Goal: Check status: Check status

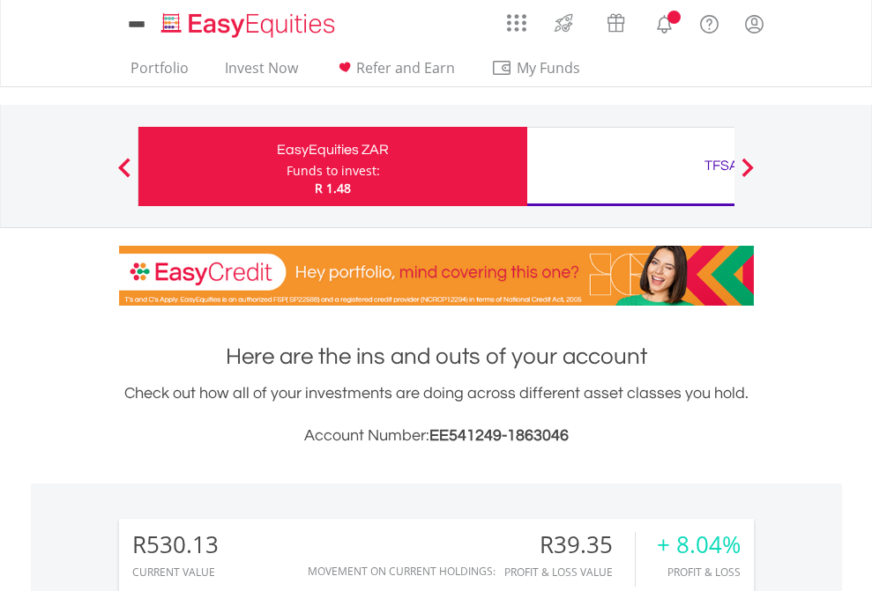
scroll to position [169, 277]
click at [286, 167] on div "Funds to invest:" at bounding box center [332, 171] width 93 height 18
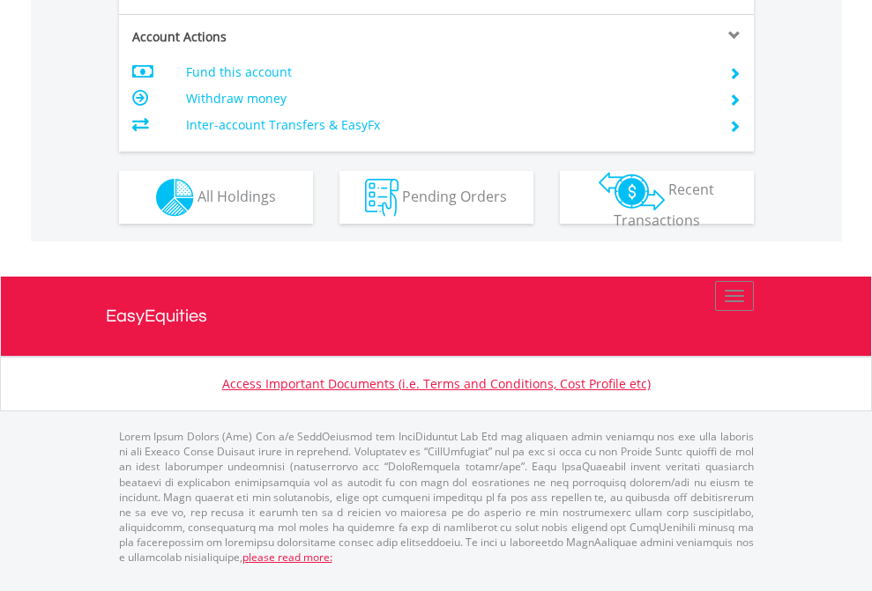
scroll to position [1690, 0]
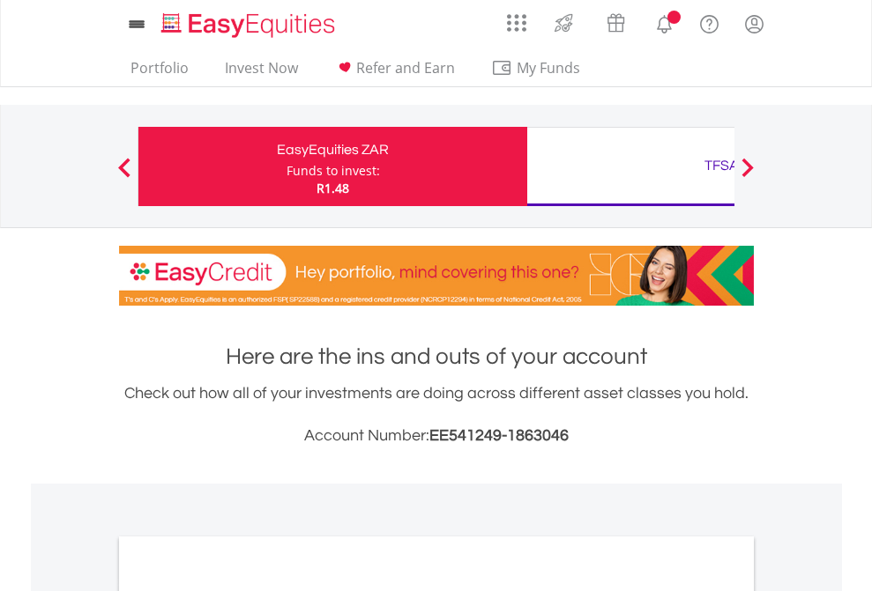
scroll to position [1060, 0]
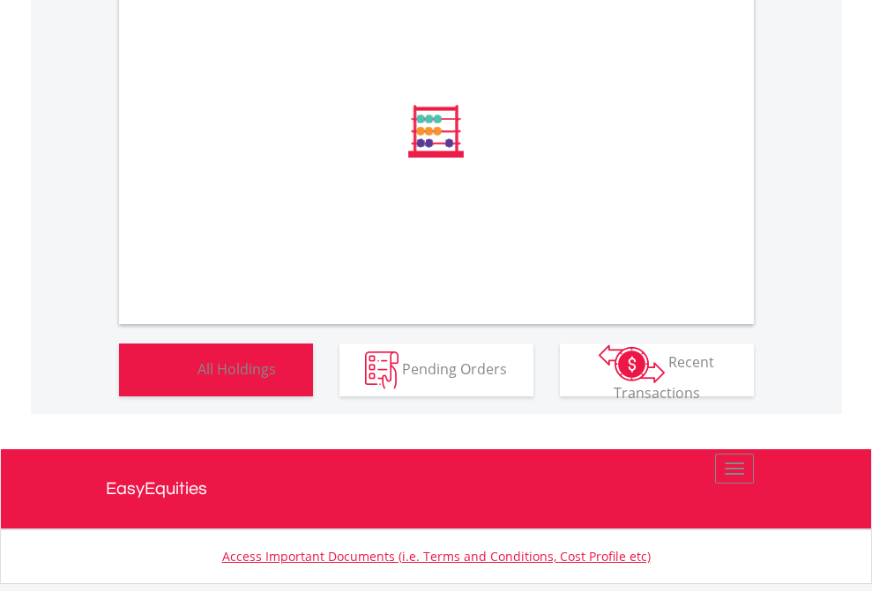
click at [197, 378] on span "All Holdings" at bounding box center [236, 368] width 78 height 19
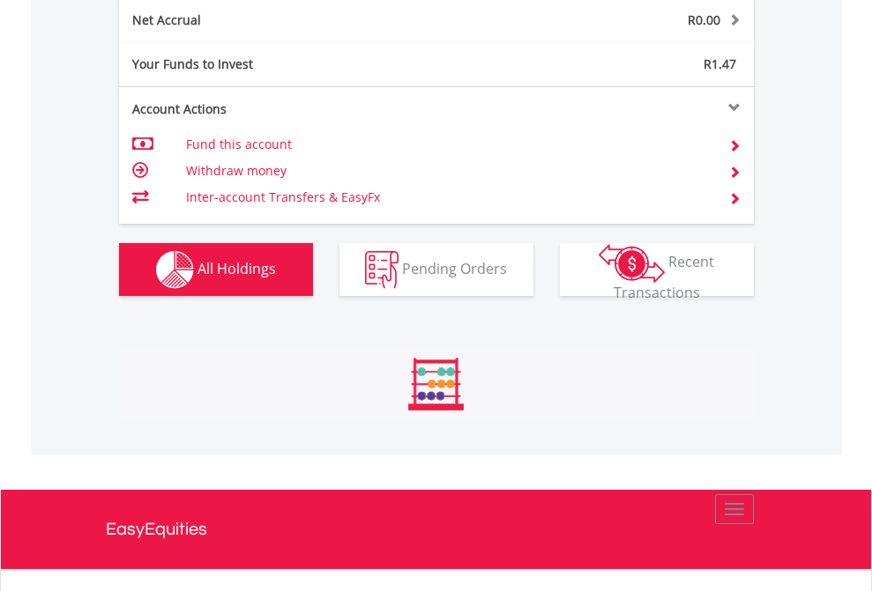
scroll to position [169, 277]
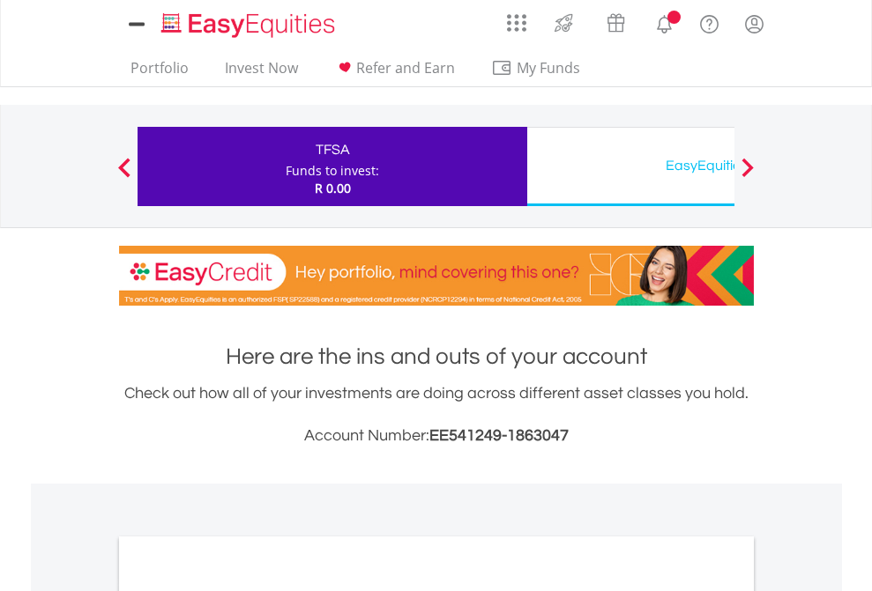
scroll to position [1060, 0]
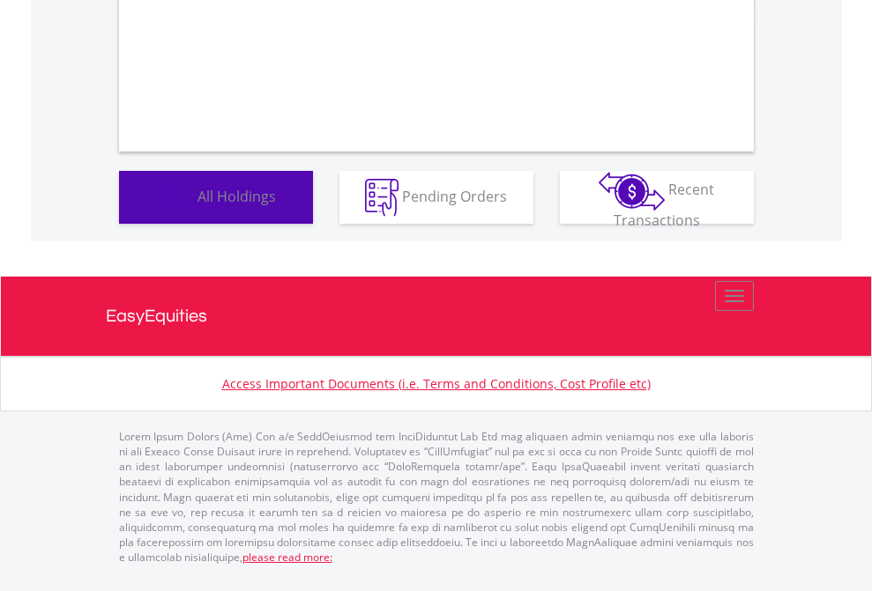
click at [197, 205] on span "All Holdings" at bounding box center [236, 195] width 78 height 19
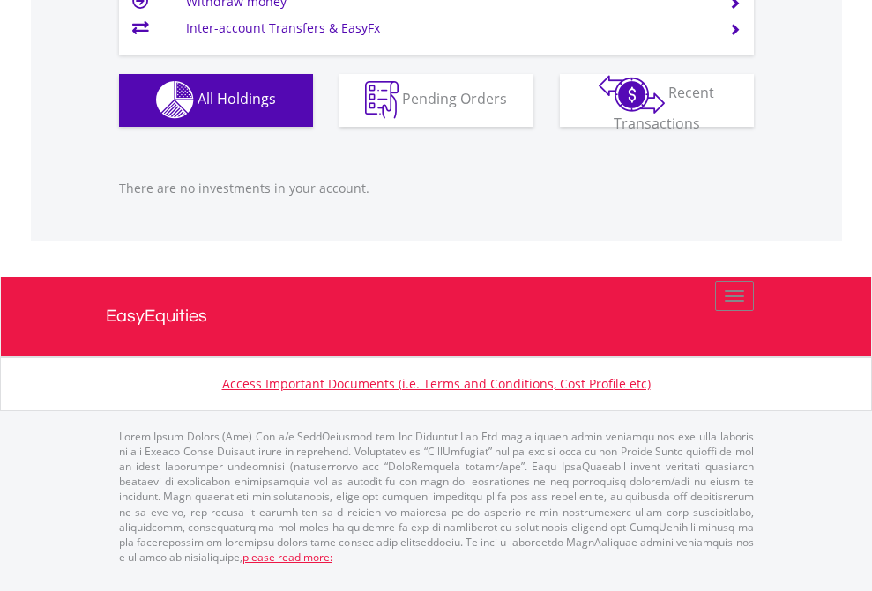
scroll to position [169, 277]
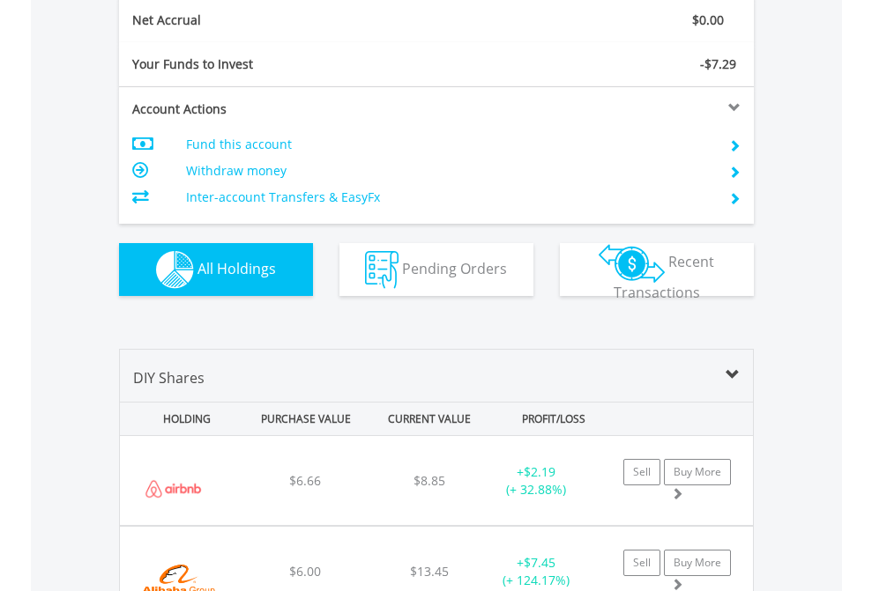
scroll to position [1996, 0]
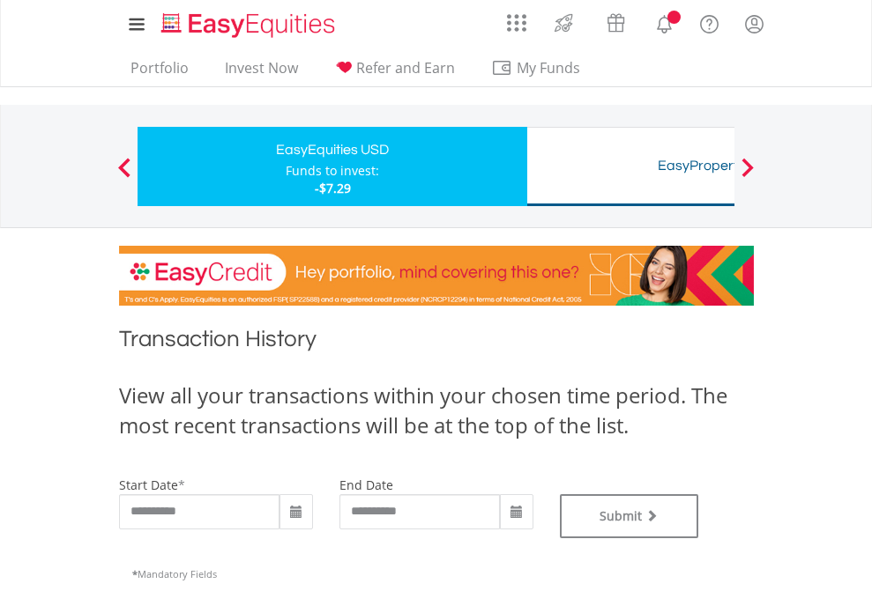
type input "**********"
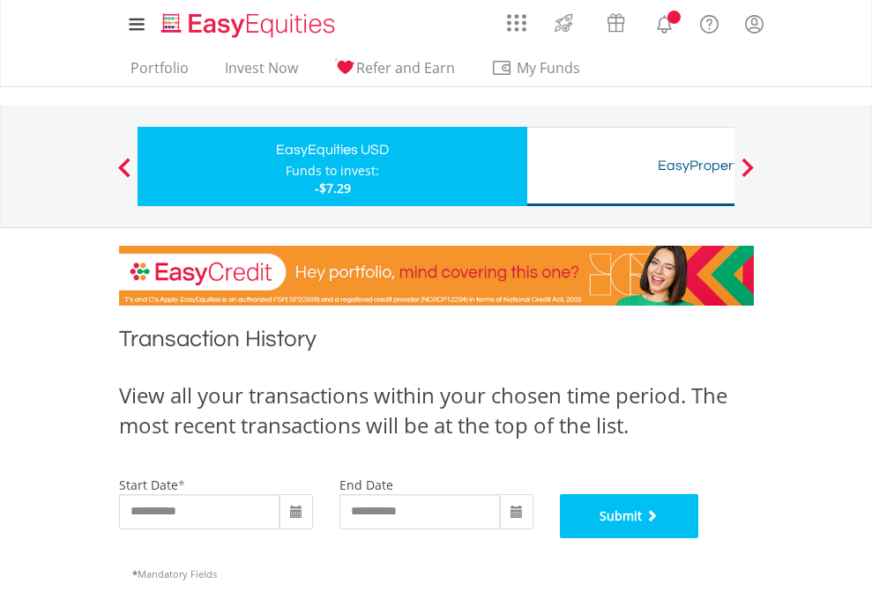
click at [699, 539] on button "Submit" at bounding box center [629, 516] width 139 height 44
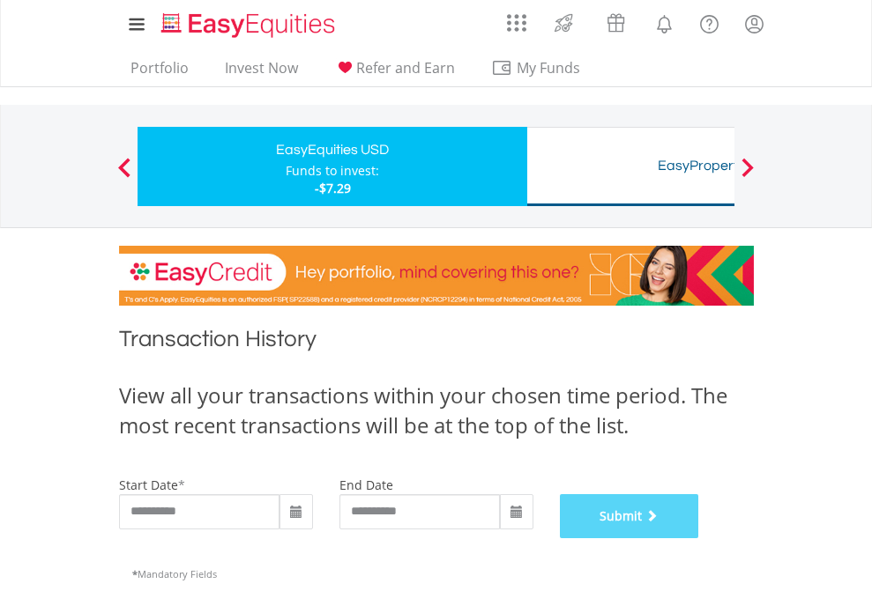
scroll to position [715, 0]
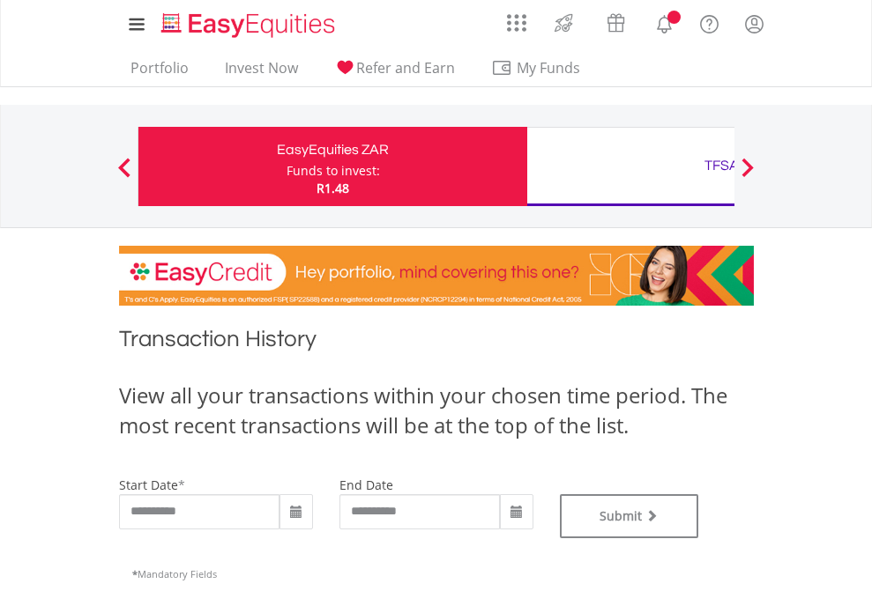
click at [630, 167] on div "TFSA" at bounding box center [722, 165] width 368 height 25
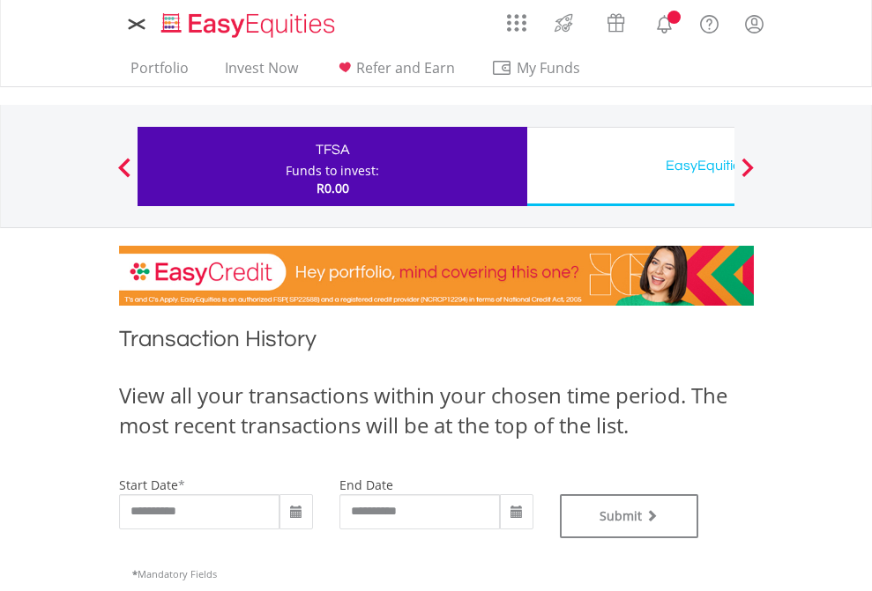
type input "**********"
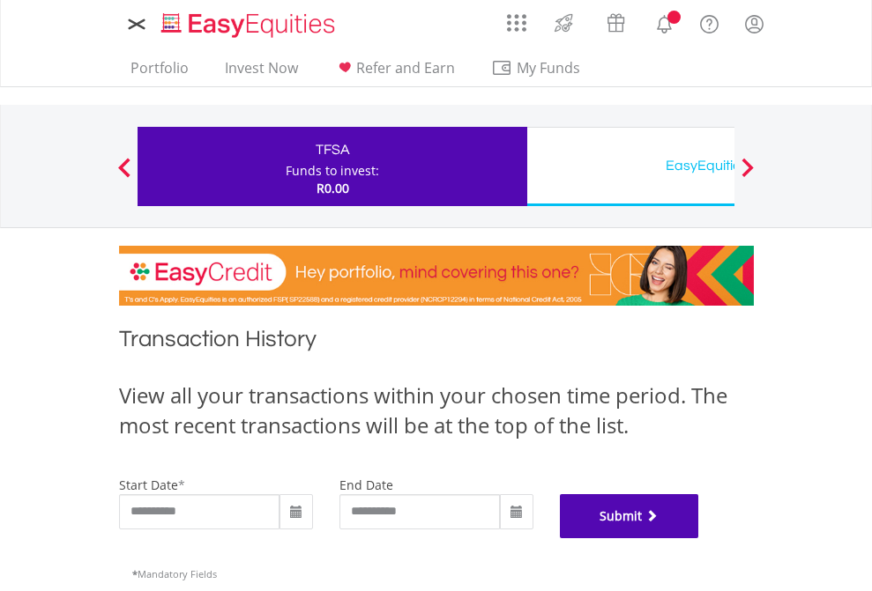
click at [699, 539] on button "Submit" at bounding box center [629, 516] width 139 height 44
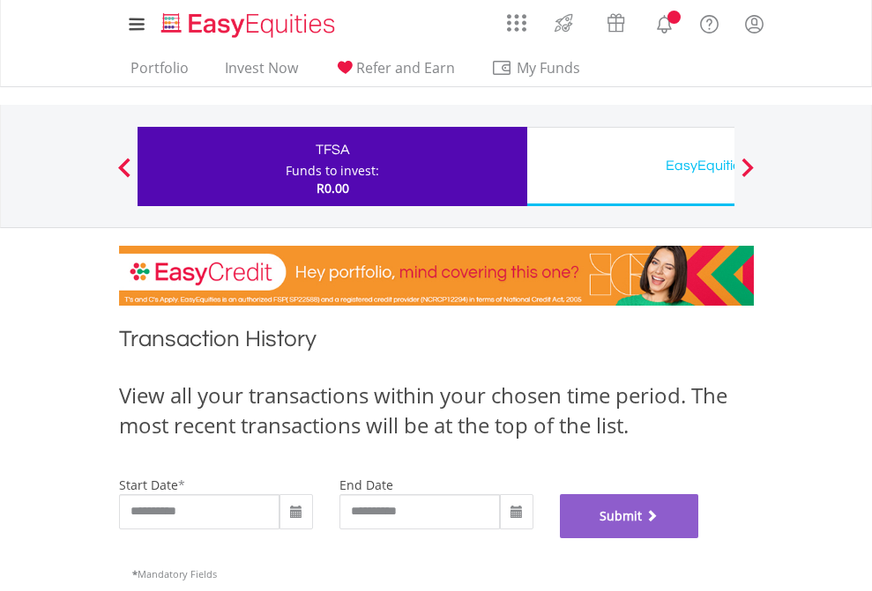
scroll to position [715, 0]
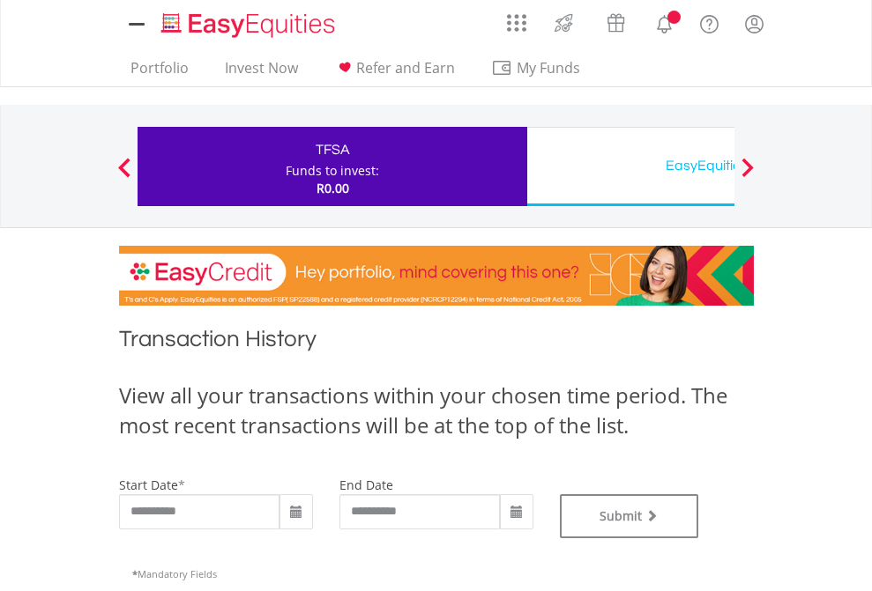
click at [630, 167] on div "EasyEquities USD" at bounding box center [722, 165] width 368 height 25
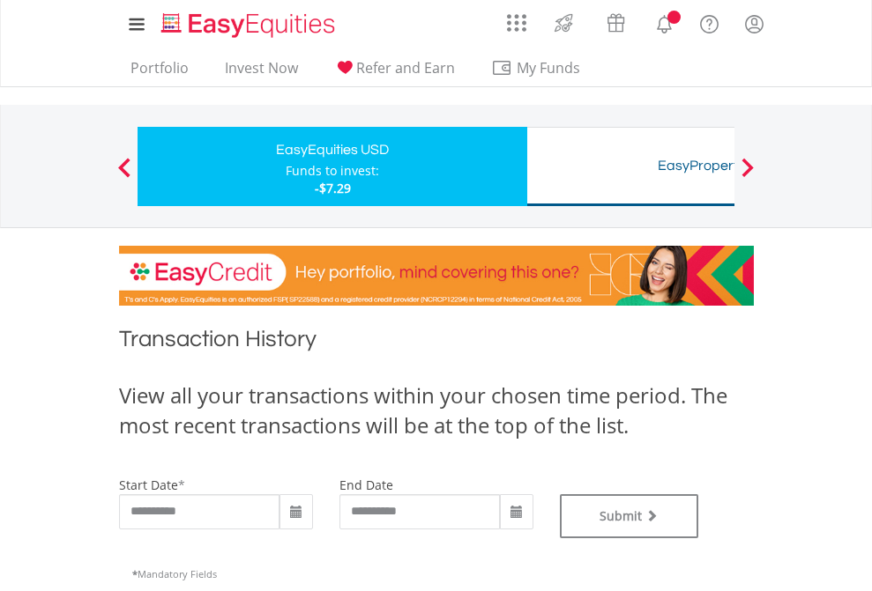
type input "**********"
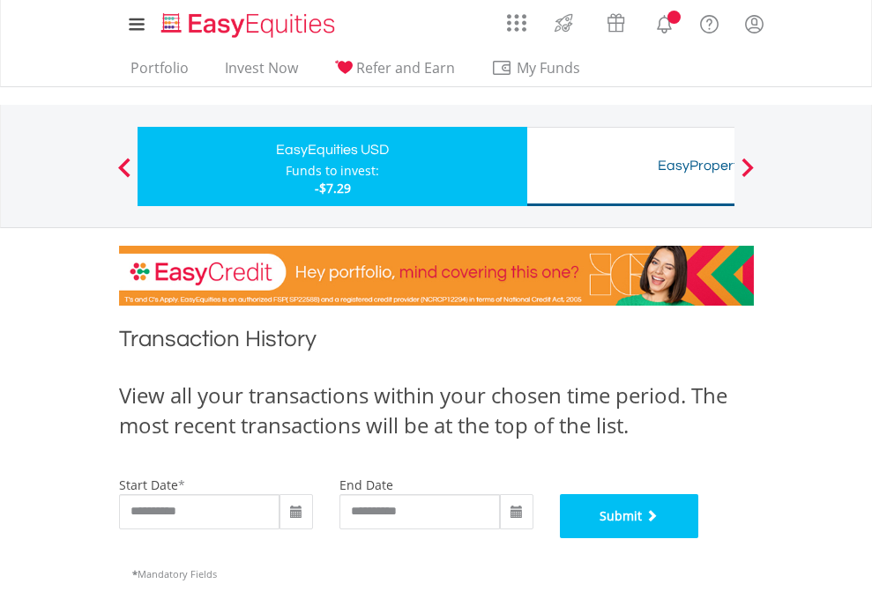
click at [699, 539] on button "Submit" at bounding box center [629, 516] width 139 height 44
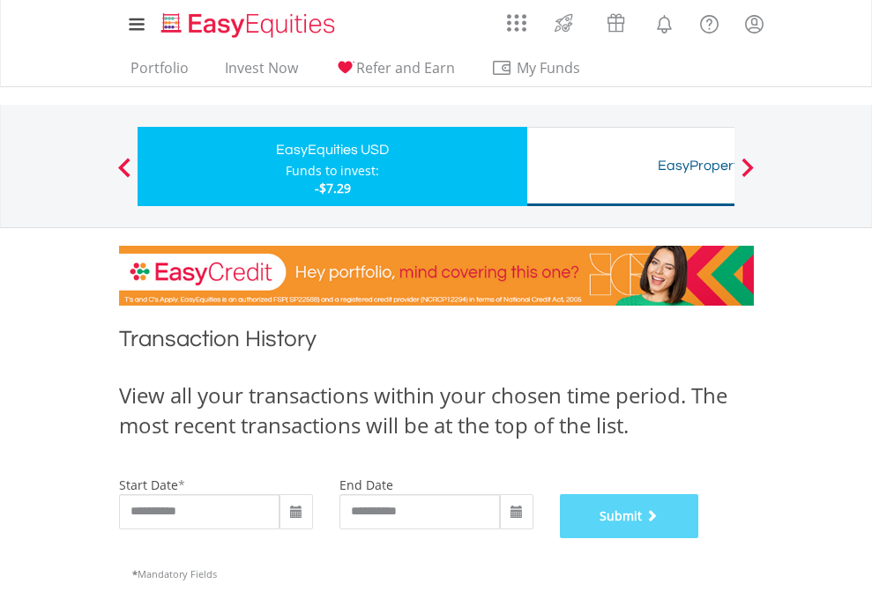
scroll to position [715, 0]
